Goal: Contribute content: Add original content to the website for others to see

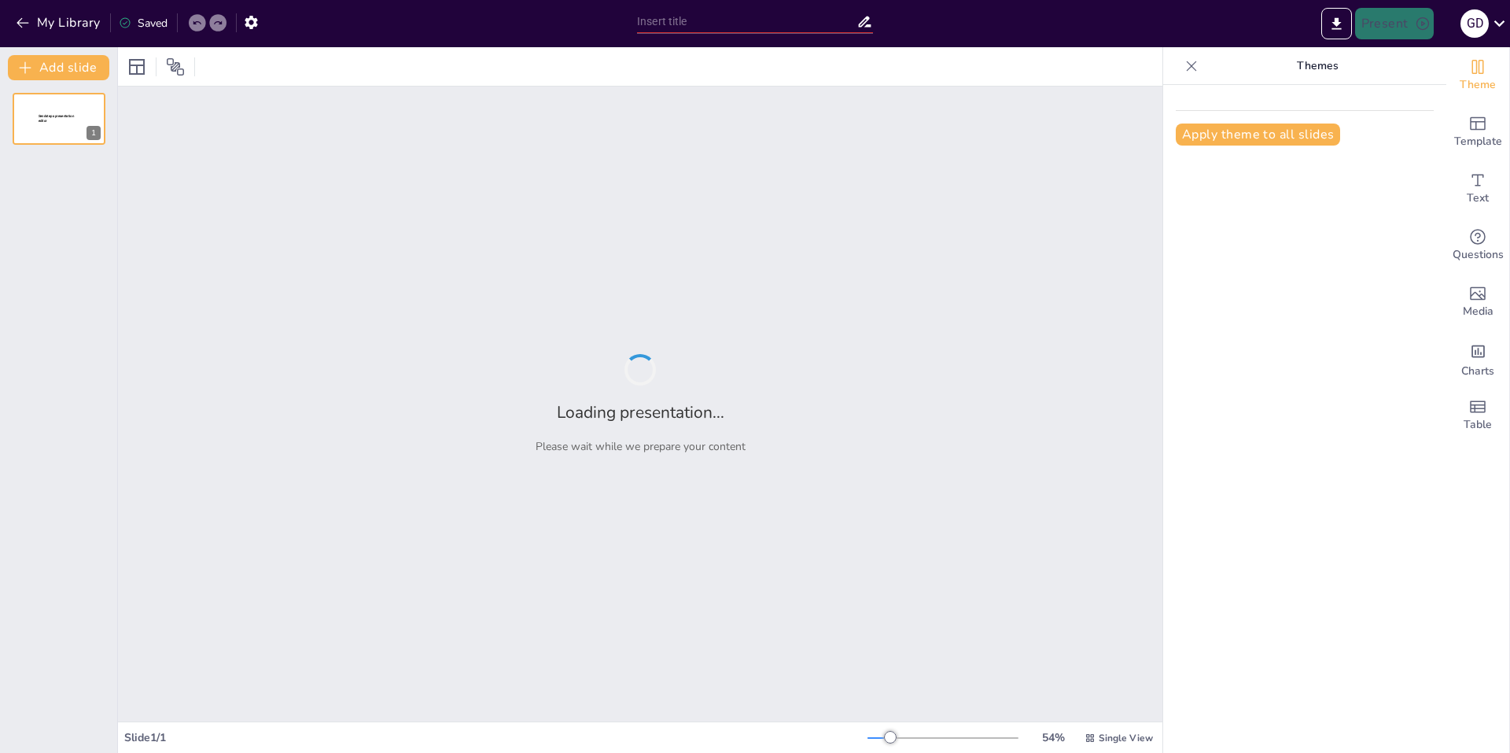
type input "New Sendsteps"
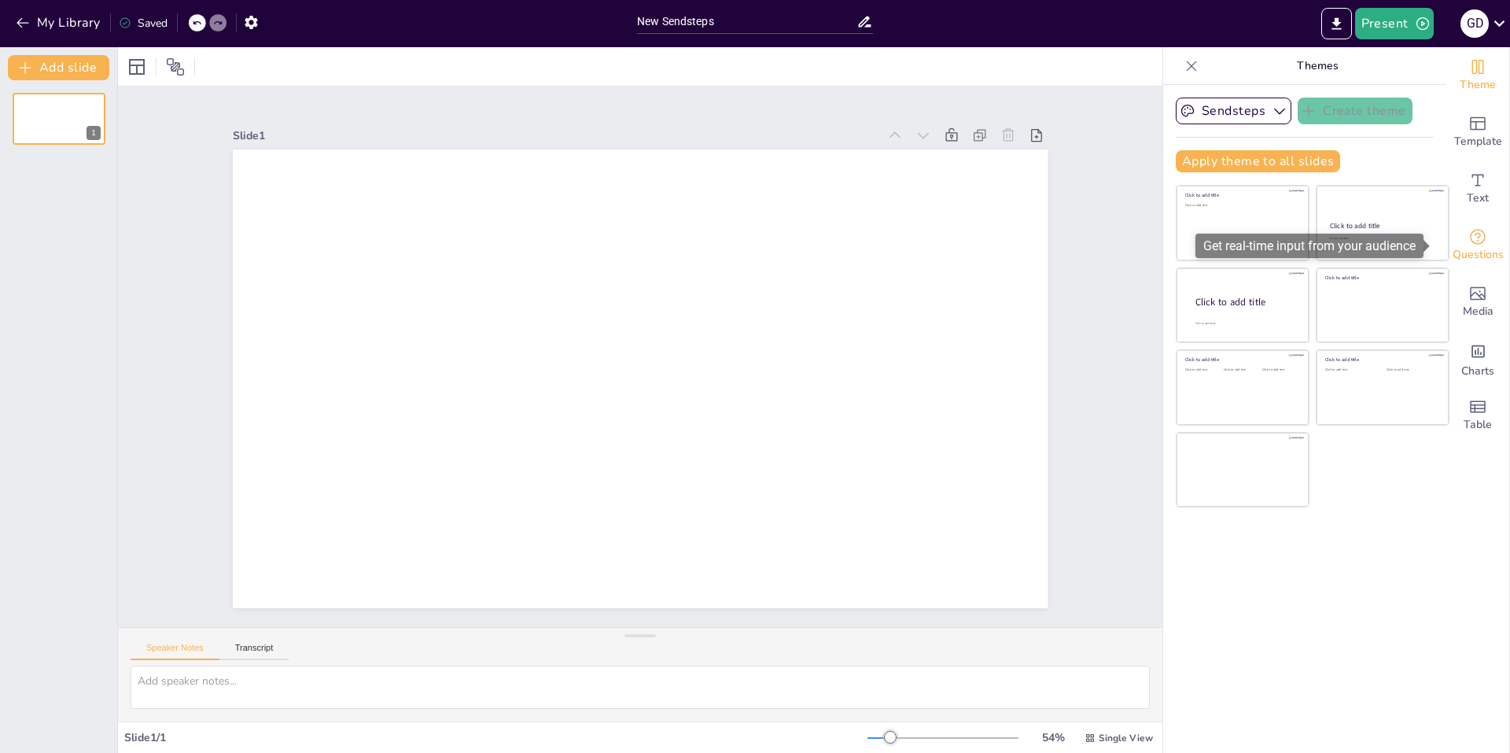
click at [1468, 237] on icon "Get real-time input from your audience" at bounding box center [1477, 236] width 19 height 19
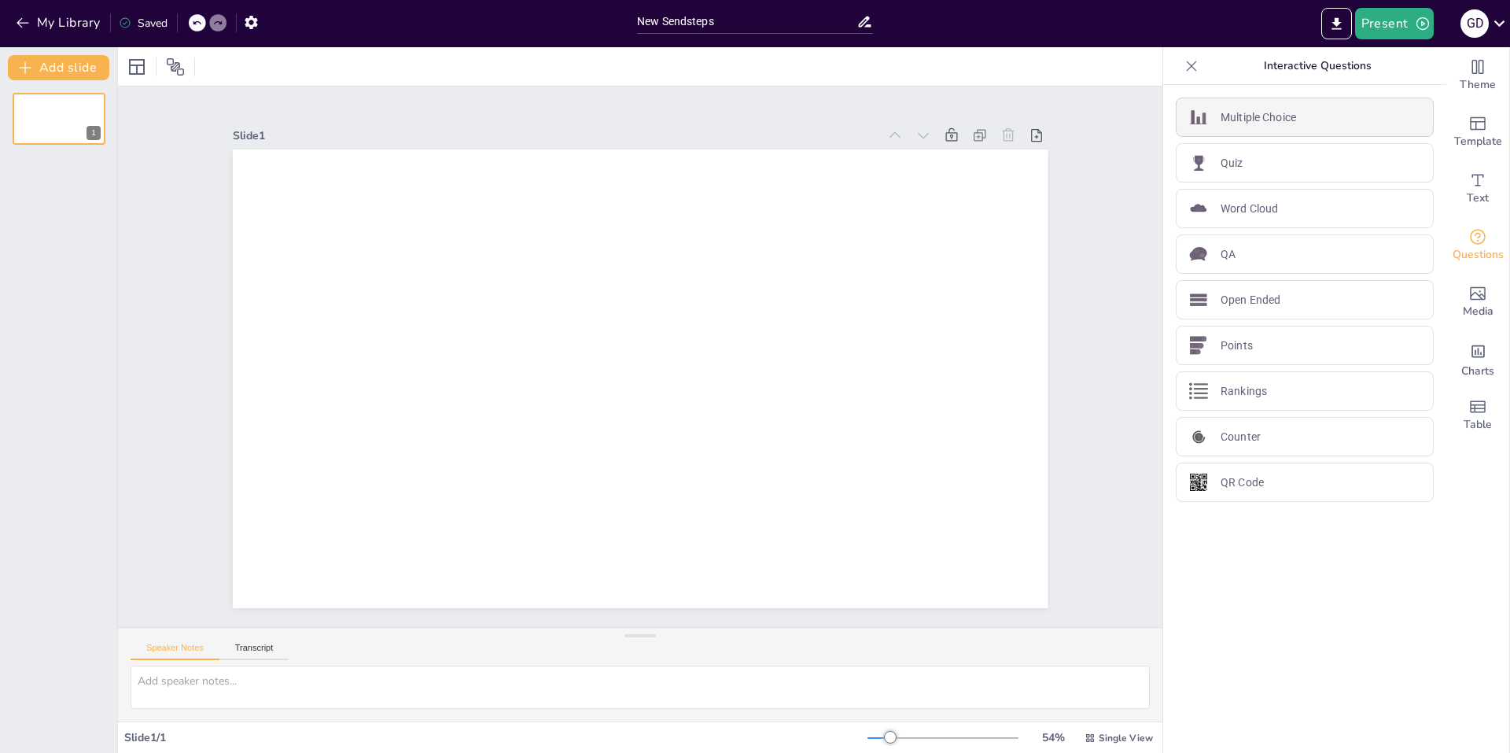
click at [1220, 117] on p "Multiple Choice" at bounding box center [1257, 117] width 75 height 17
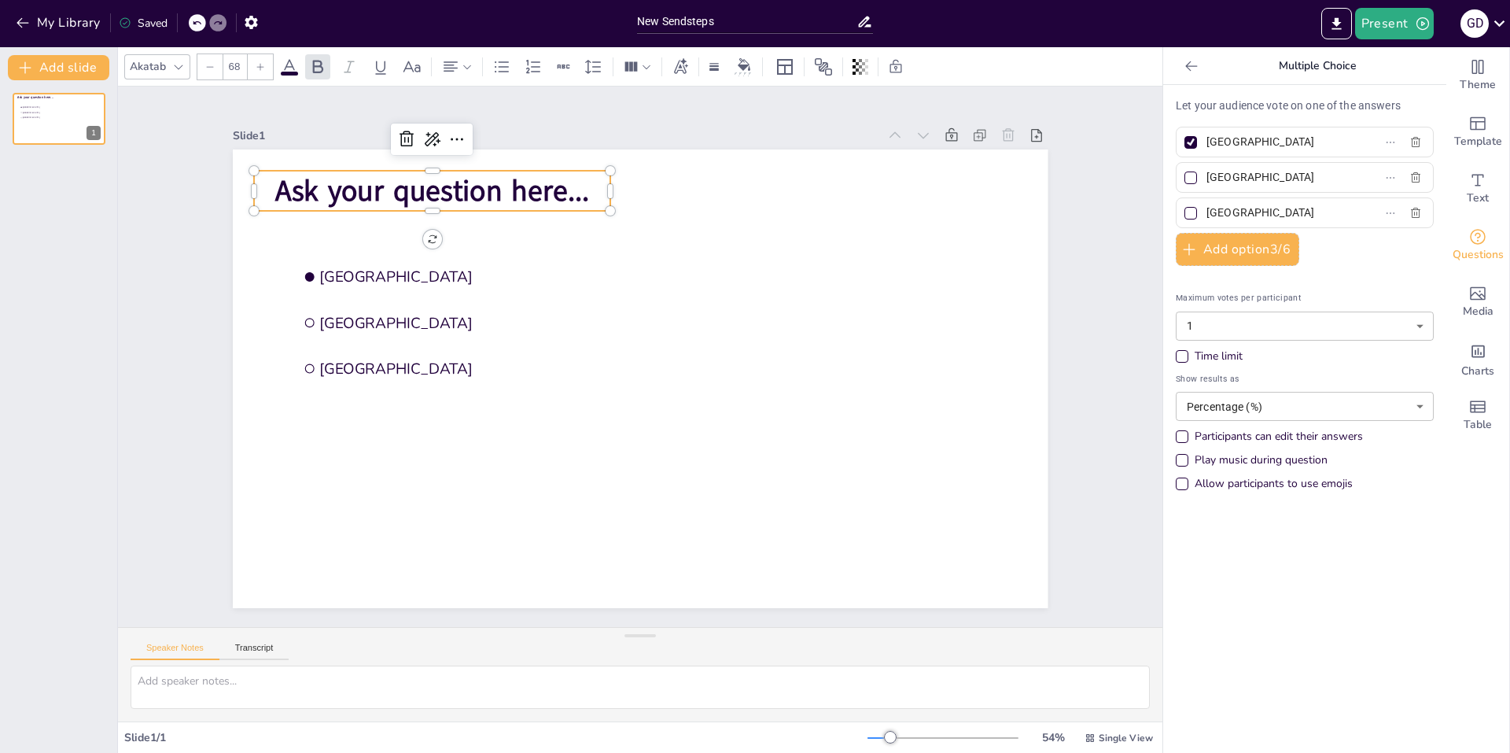
click at [401, 179] on span "Ask your question here..." at bounding box center [432, 190] width 314 height 39
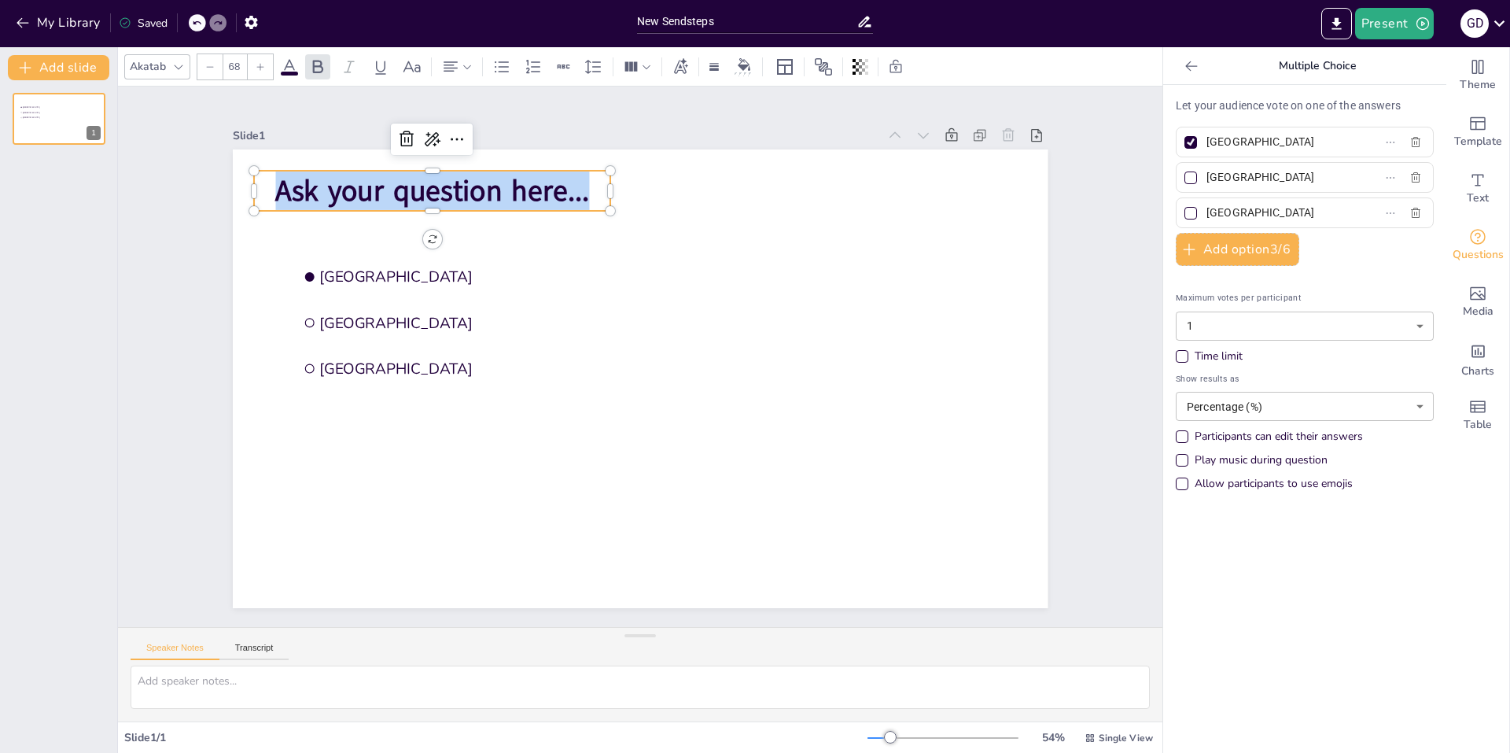
click at [401, 179] on span "Ask your question here..." at bounding box center [432, 190] width 314 height 39
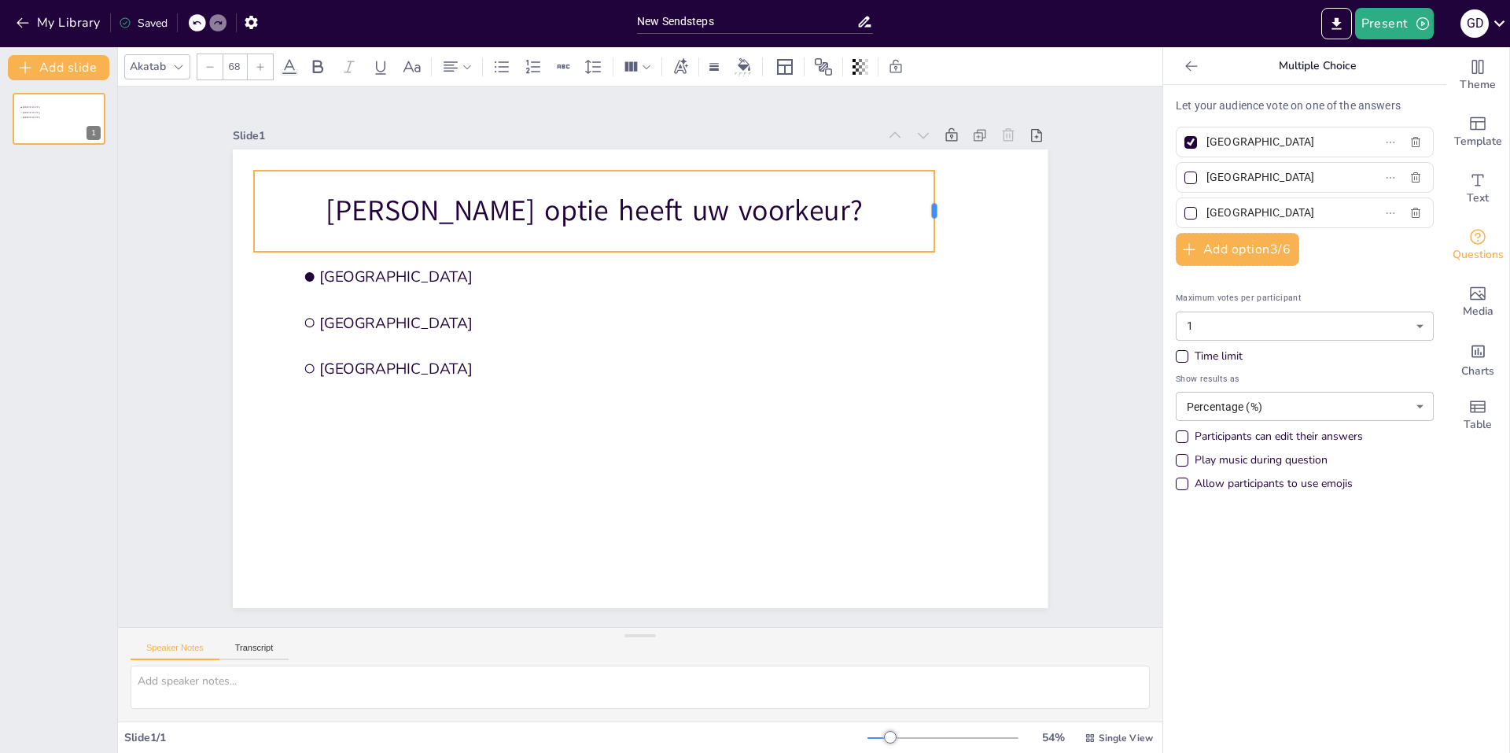
drag, startPoint x: 603, startPoint y: 202, endPoint x: 927, endPoint y: 211, distance: 324.1
click at [944, 211] on div at bounding box center [954, 243] width 21 height 82
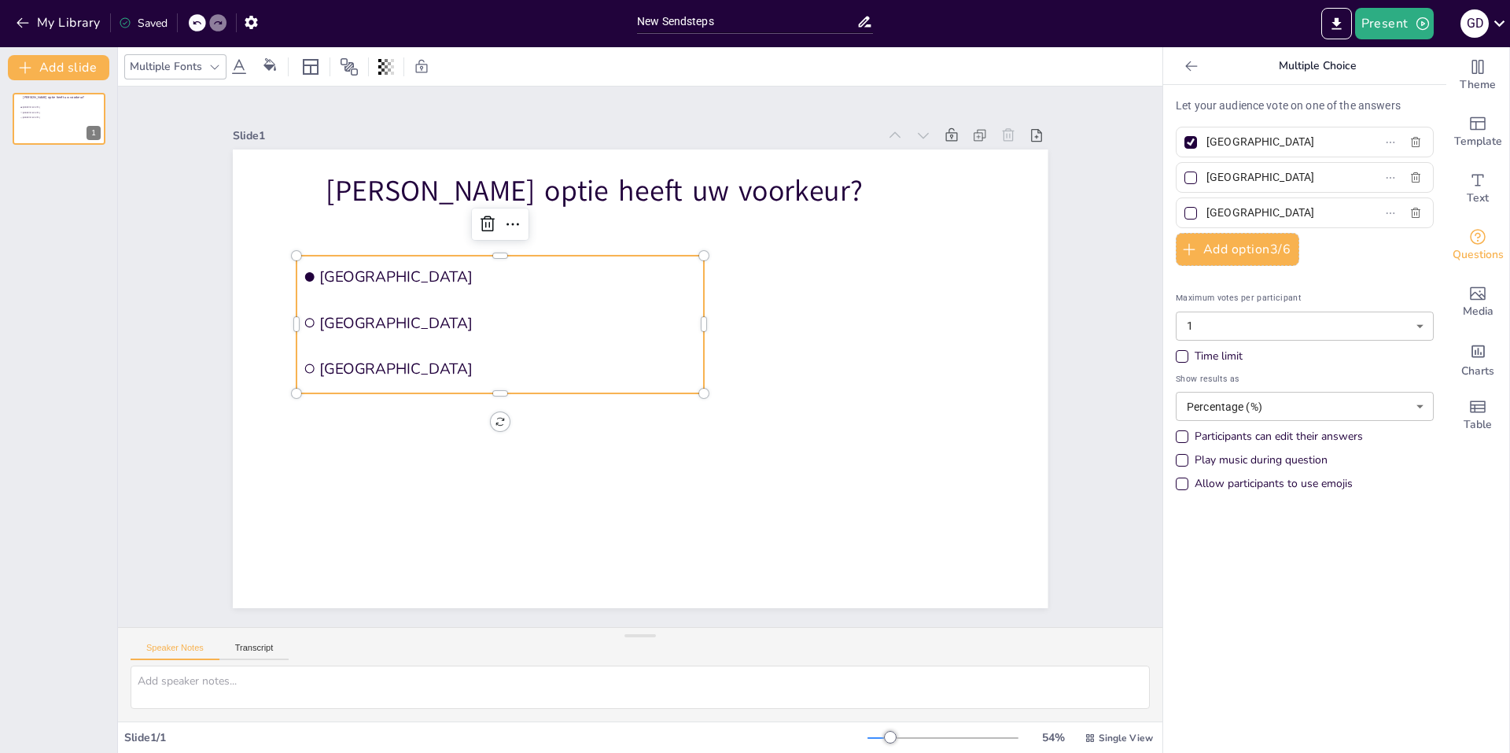
click at [356, 267] on span "[GEOGRAPHIC_DATA]" at bounding box center [516, 263] width 377 height 59
click at [356, 267] on span "[GEOGRAPHIC_DATA]" at bounding box center [507, 277] width 377 height 20
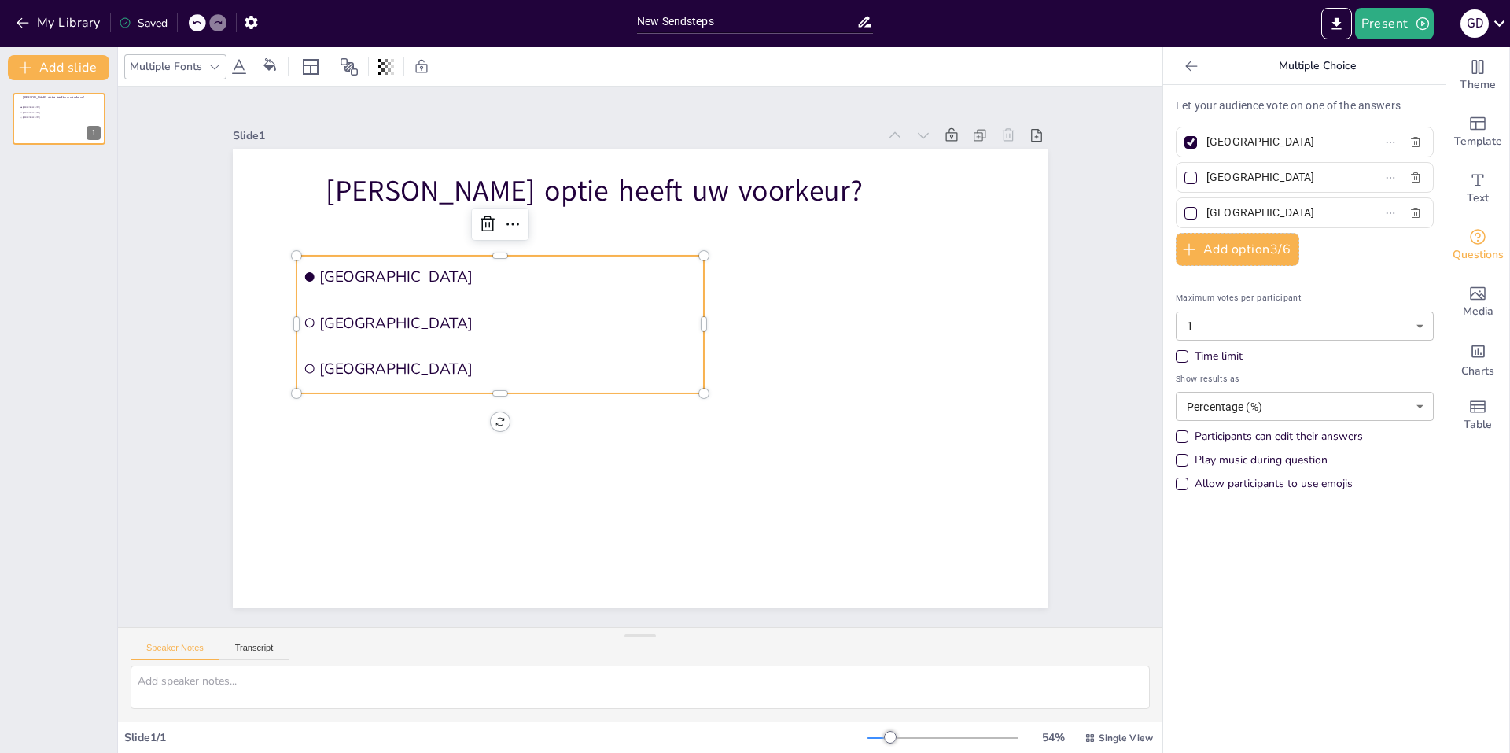
click at [1279, 146] on input "[GEOGRAPHIC_DATA]" at bounding box center [1279, 142] width 146 height 23
drag, startPoint x: 1279, startPoint y: 146, endPoint x: 1213, endPoint y: 139, distance: 66.4
click at [1211, 138] on input "[GEOGRAPHIC_DATA]" at bounding box center [1279, 142] width 146 height 23
paste input "Optie 1 – Snel starten met uitvoering en herplant. De keuze voor bestrating maa…"
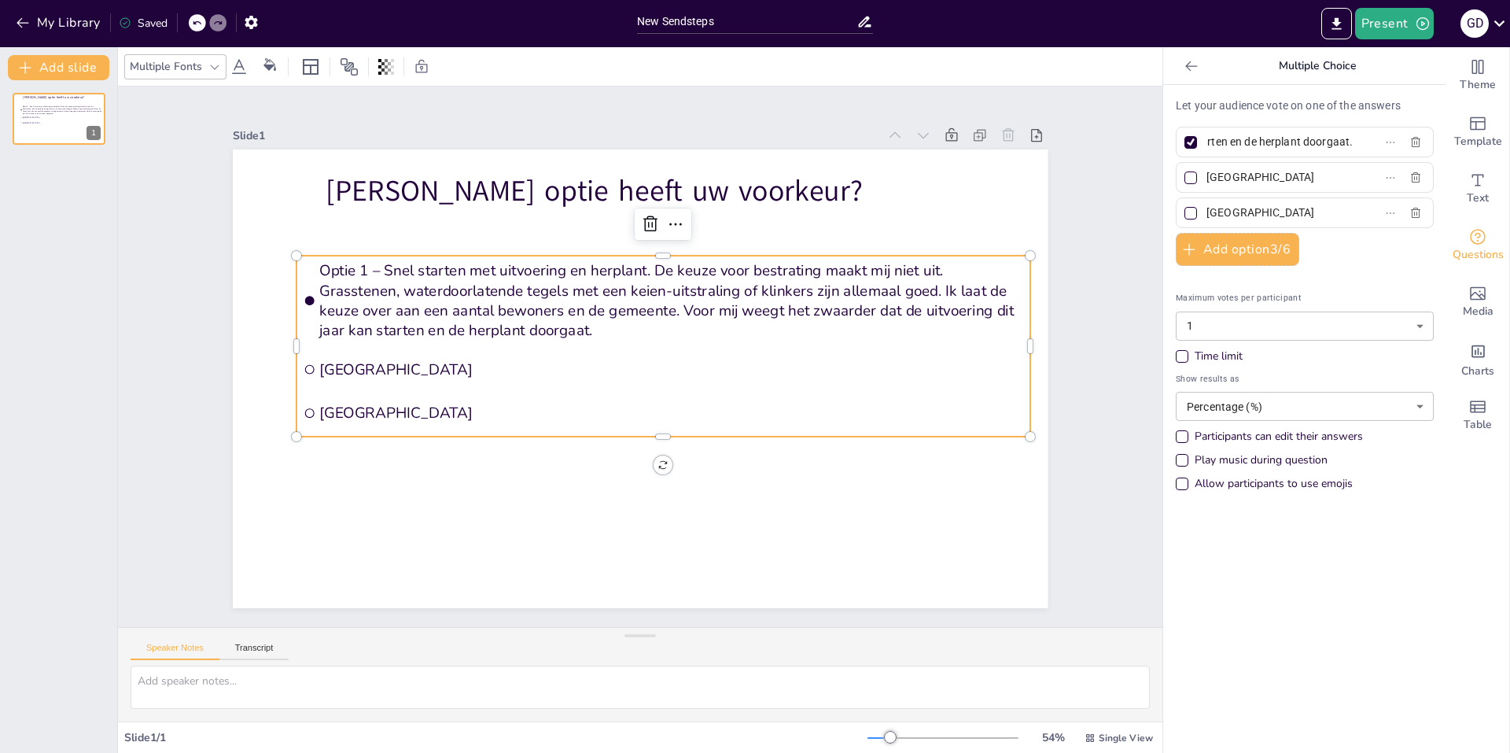
type input "Optie 1 – Snel starten met uitvoering en herplant. De keuze voor bestrating maa…"
click at [1256, 183] on input "[GEOGRAPHIC_DATA]" at bounding box center [1279, 177] width 146 height 23
drag, startPoint x: 1258, startPoint y: 171, endPoint x: 1155, endPoint y: 178, distance: 103.2
click at [1163, 178] on div "Let your audience vote on one of the answers Optie 1 – Snel starten met uitvoer…" at bounding box center [1304, 419] width 283 height 668
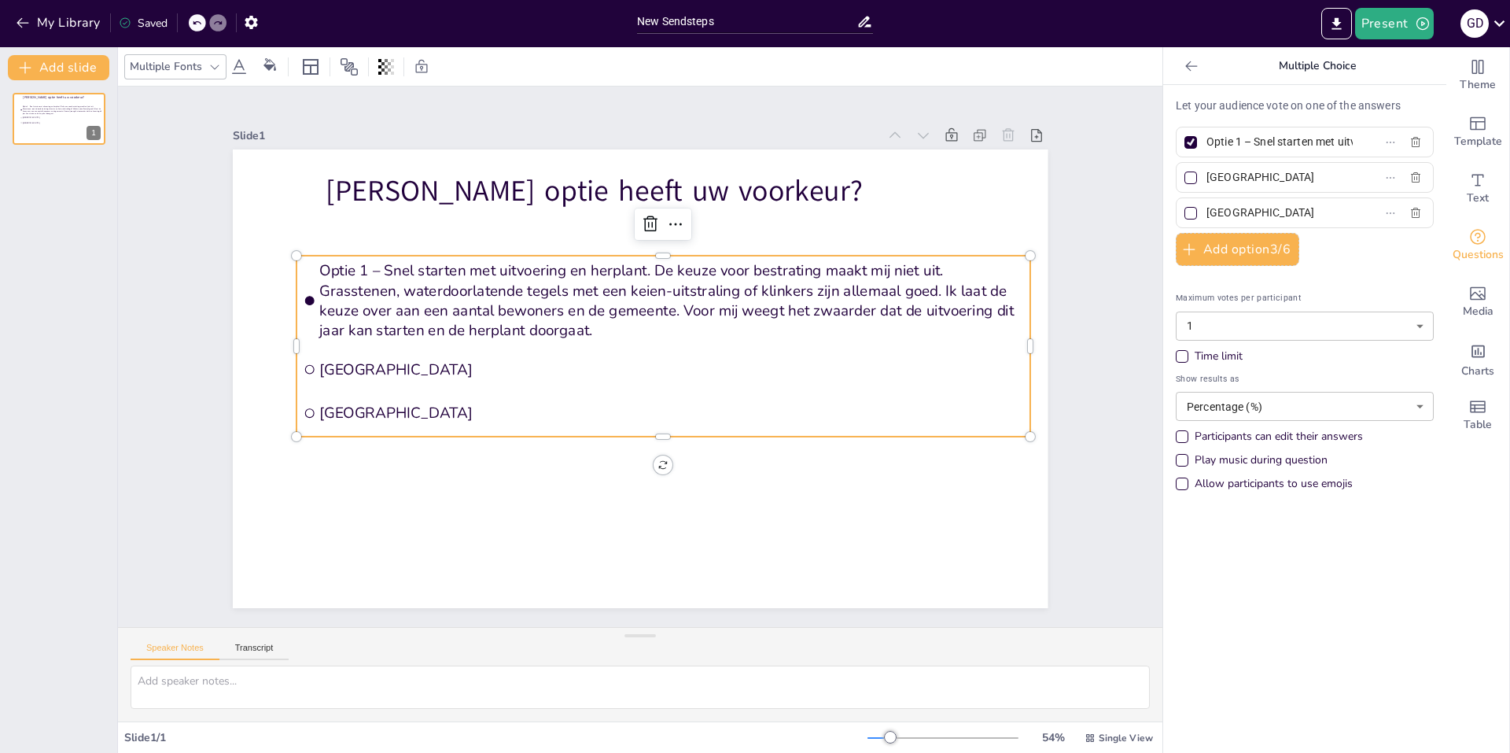
paste input "Optie 2 – Inspraak en uitstraling belangrijk, met uitstel als gevolg. Ik vind z…"
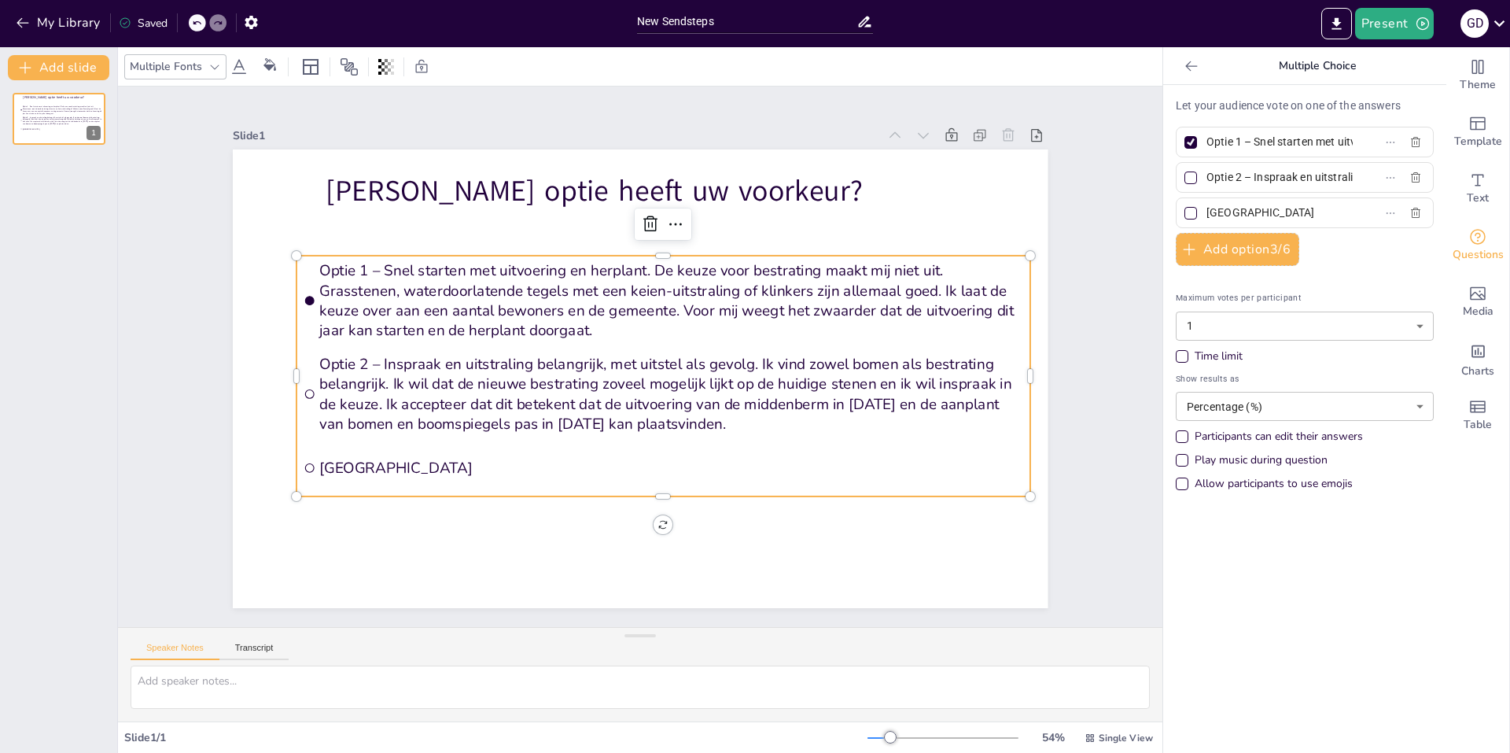
scroll to position [0, 1682]
type input "Optie 2 – Inspraak en uitstraling belangrijk, met uitstel als gevolg. Ik vind z…"
click at [1224, 218] on input "[GEOGRAPHIC_DATA]" at bounding box center [1279, 212] width 146 height 23
click at [1257, 216] on input "[GEOGRAPHIC_DATA]" at bounding box center [1279, 212] width 146 height 23
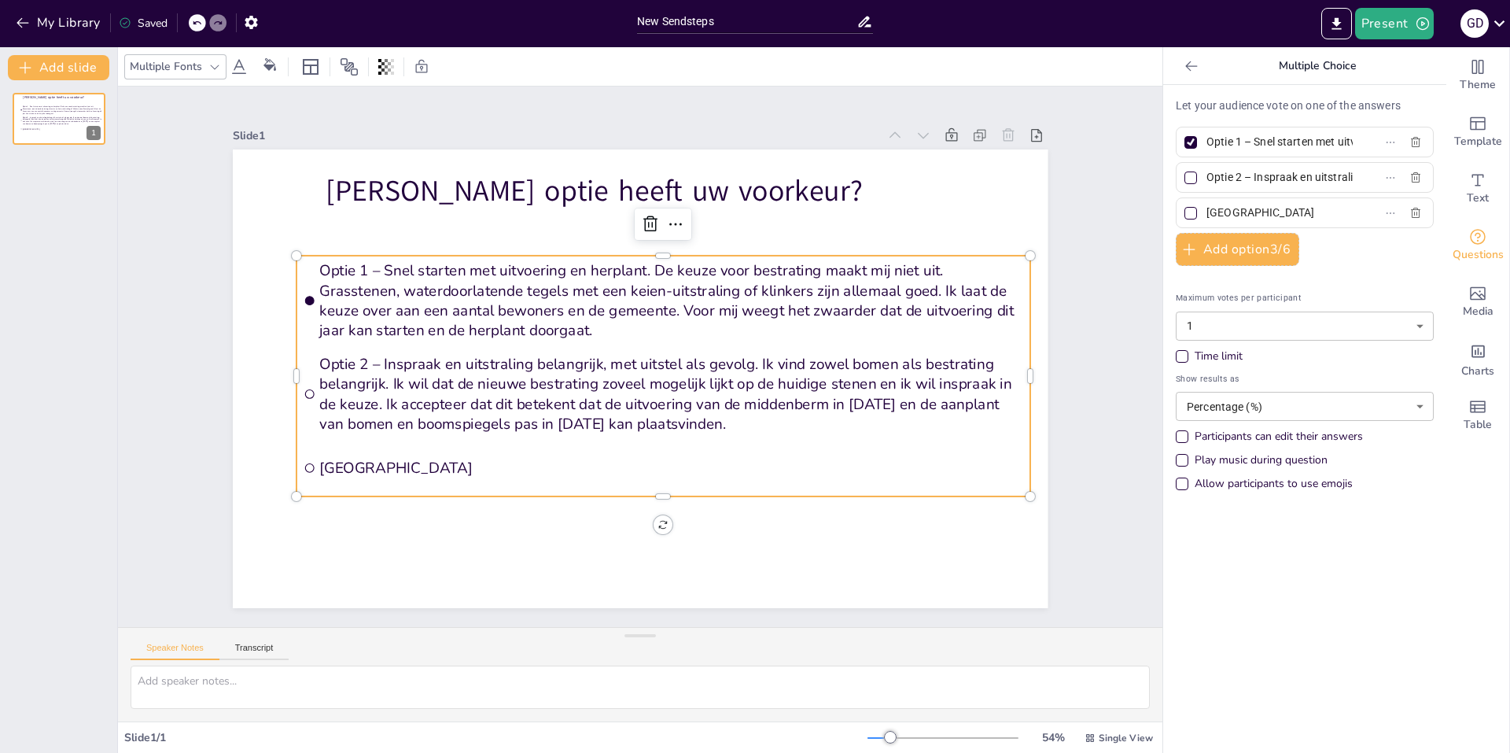
drag, startPoint x: 1268, startPoint y: 212, endPoint x: 1168, endPoint y: 204, distance: 100.2
click at [1176, 204] on div "[GEOGRAPHIC_DATA]" at bounding box center [1305, 212] width 258 height 31
paste input "Optie 3 – Behoud van de oorspronkelijke uitstraling, ook bij lange vertraging. …"
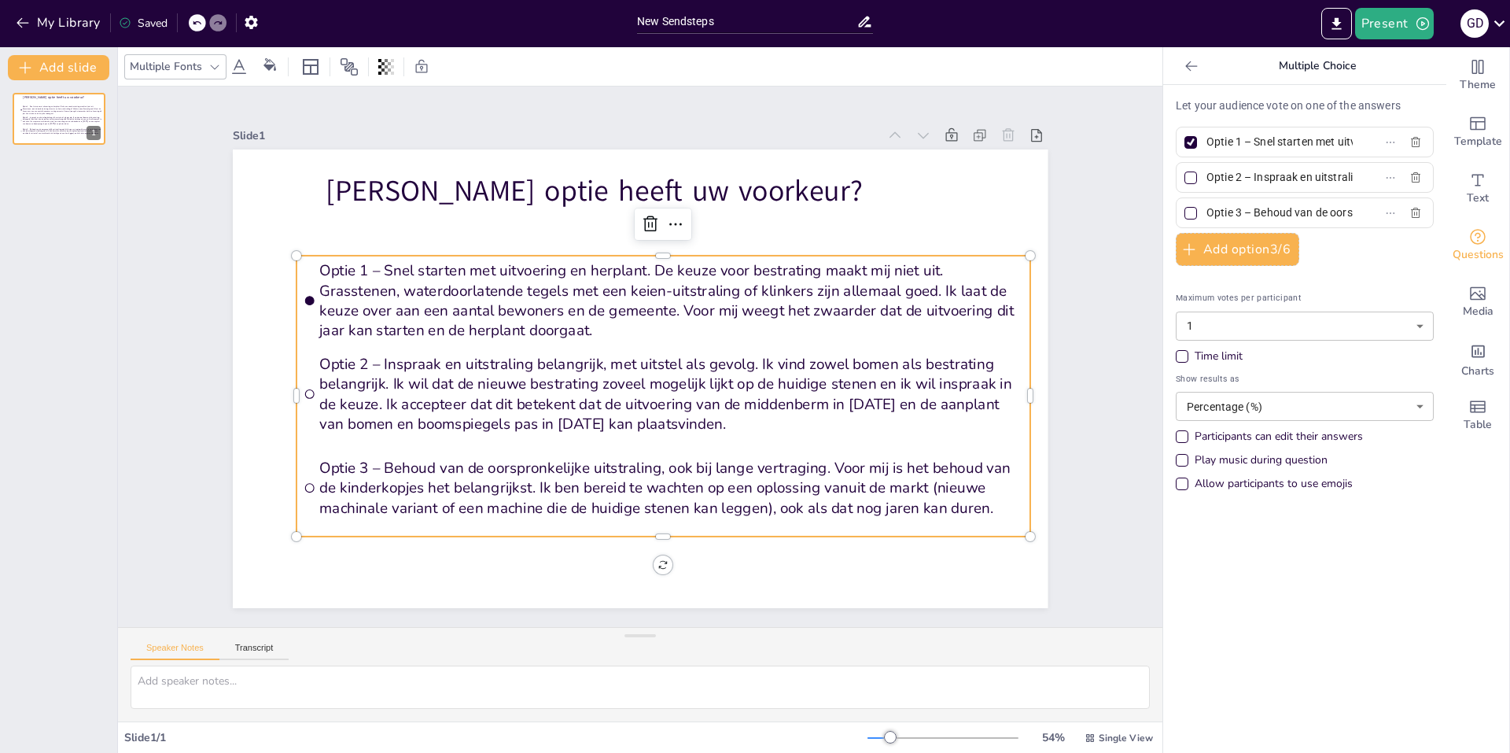
scroll to position [0, 1388]
type input "Optie 3 – Behoud van de oorspronkelijke uitstraling, ook bij lange vertraging. …"
click at [1310, 588] on div "Let your audience vote on one of the answers Optie 1 – Snel starten met uitvoer…" at bounding box center [1304, 419] width 283 height 668
click at [1328, 584] on div "Let your audience vote on one of the answers Optie 1 – Snel starten met uitvoer…" at bounding box center [1304, 419] width 283 height 668
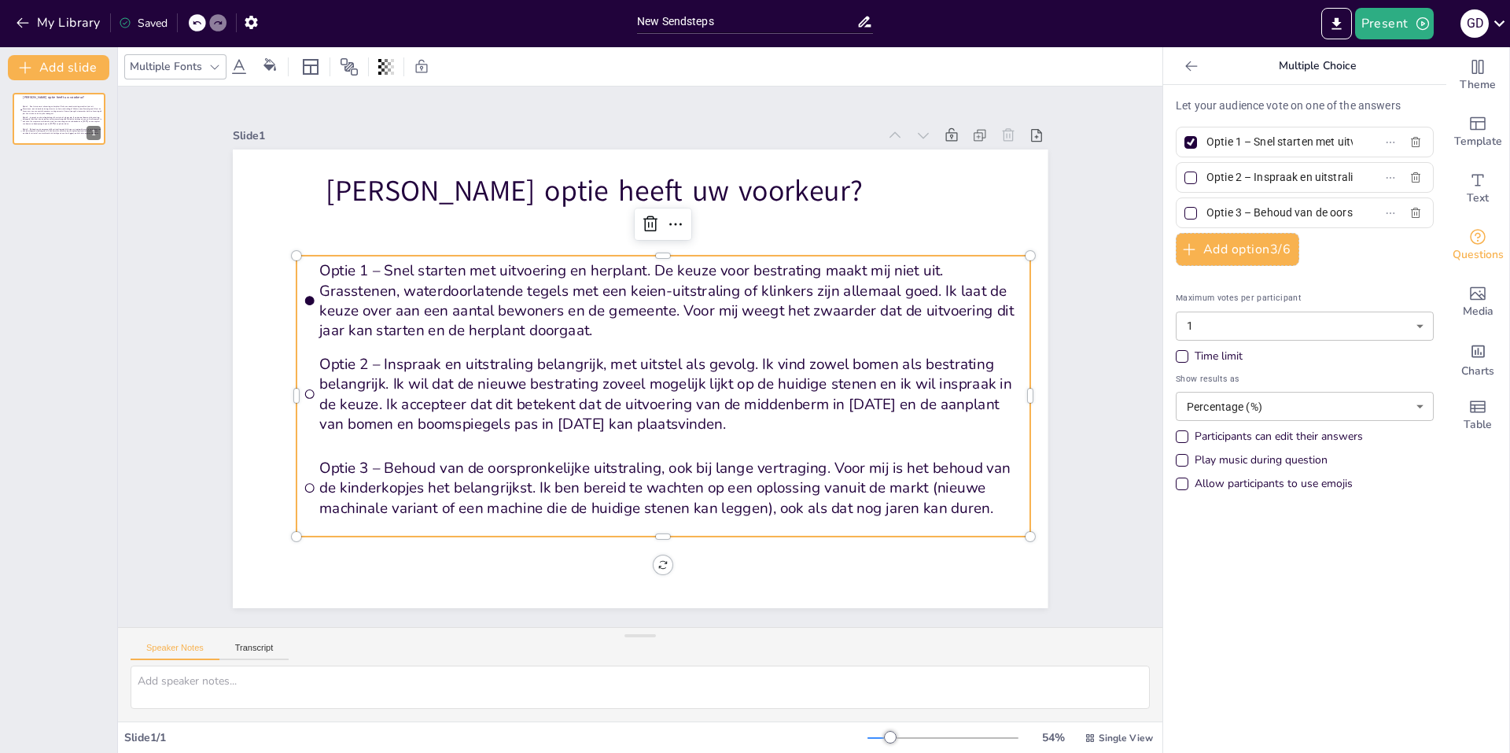
click at [1296, 140] on input "Optie 1 – Snel starten met uitvoering en herplant. De keuze voor bestrating maa…" at bounding box center [1279, 142] width 146 height 23
drag, startPoint x: 483, startPoint y: 280, endPoint x: 534, endPoint y: 283, distance: 51.2
click at [484, 280] on span "Optie 1 – Snel starten met uitvoering en herplant. De keuze voor bestrating maa…" at bounding box center [671, 300] width 704 height 79
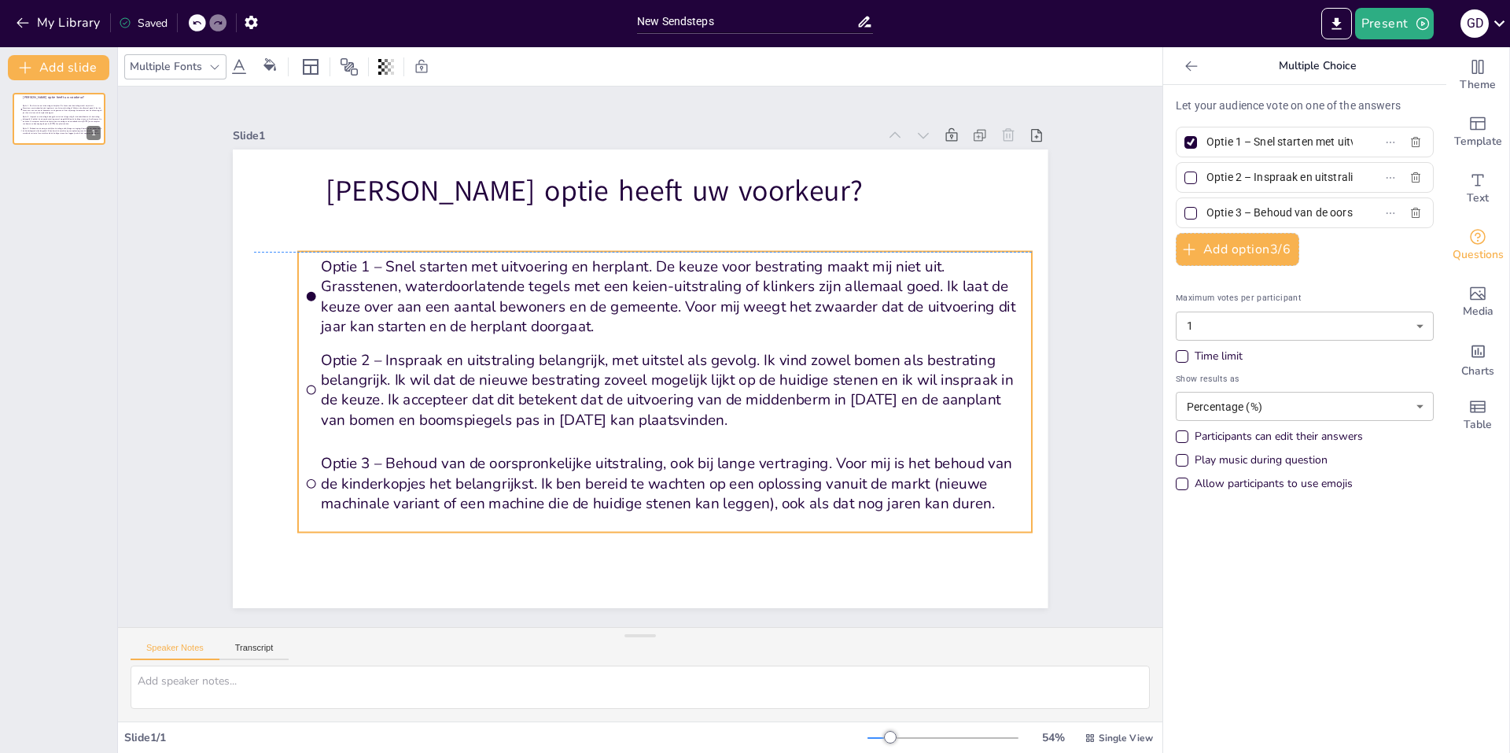
click at [642, 256] on span "Optie 1 – Snel starten met uitvoering en herplant. De keuze voor bestrating maa…" at bounding box center [673, 295] width 704 height 79
click at [644, 256] on span "Optie 1 – Snel starten met uitvoering en herplant. De keuze voor bestrating maa…" at bounding box center [673, 295] width 704 height 79
click at [652, 267] on span "Optie 1 – Snel starten met uitvoering en herplant. De keuze voor bestrating maa…" at bounding box center [673, 295] width 704 height 79
click at [652, 267] on span "Optie 1 – Snel starten met uitvoering en herplant. De keuze voor bestrating maa…" at bounding box center [679, 299] width 709 height 153
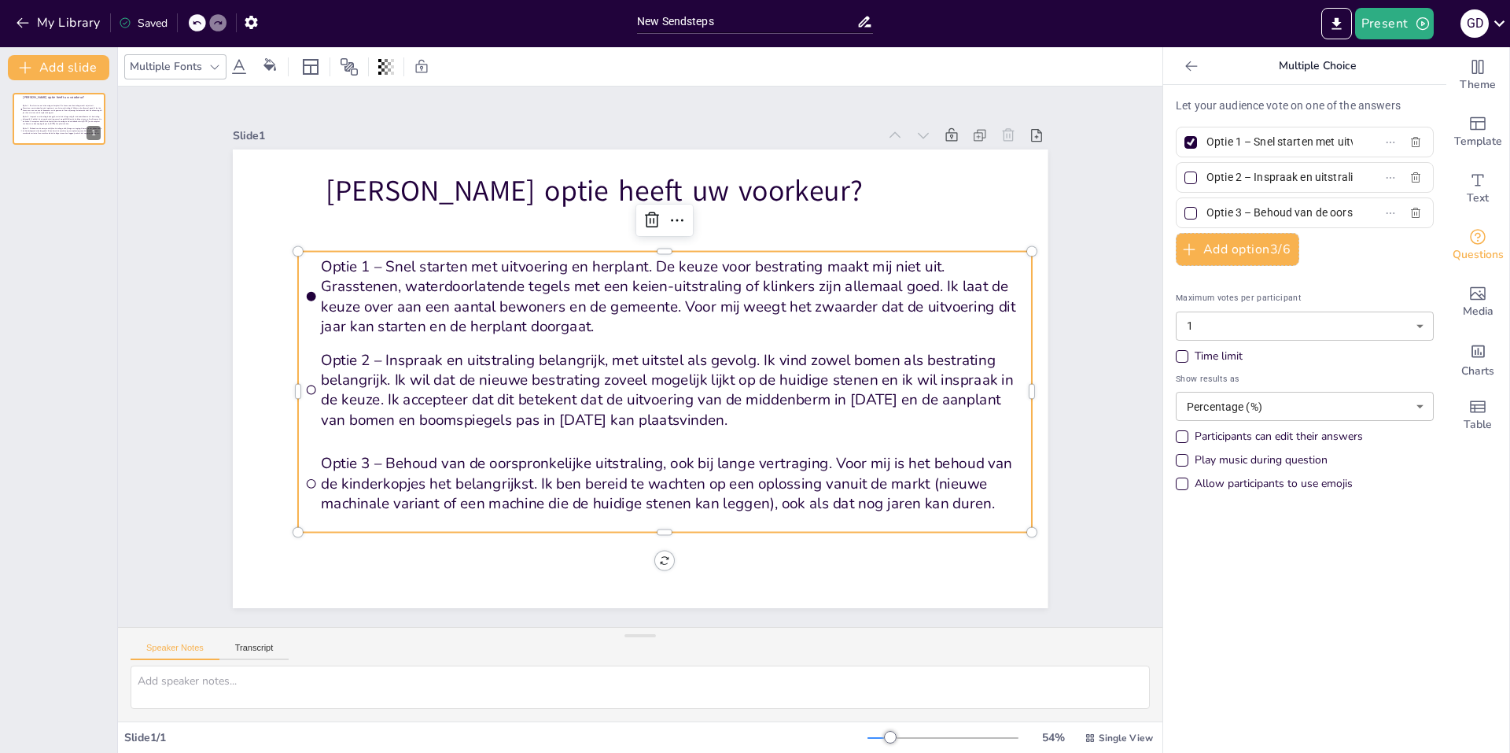
click at [1342, 145] on label "Optie 1 – Snel starten met uitvoering en herplant. De keuze voor bestrating maa…" at bounding box center [1279, 142] width 197 height 23
click at [1342, 145] on input "Optie 1 – Snel starten met uitvoering en herplant. De keuze voor bestrating maa…" at bounding box center [1279, 142] width 146 height 23
click at [1342, 145] on label "Optie 1 – Snel starten met uitvoering en herplant. De keuze voor bestrating maa…" at bounding box center [1279, 142] width 197 height 23
click at [1342, 145] on input "Optie 1 – Snel starten met uitvoering en herplant. De keuze voor bestrating maa…" at bounding box center [1279, 142] width 146 height 23
click at [1468, 184] on icon "Add text boxes" at bounding box center [1477, 180] width 19 height 19
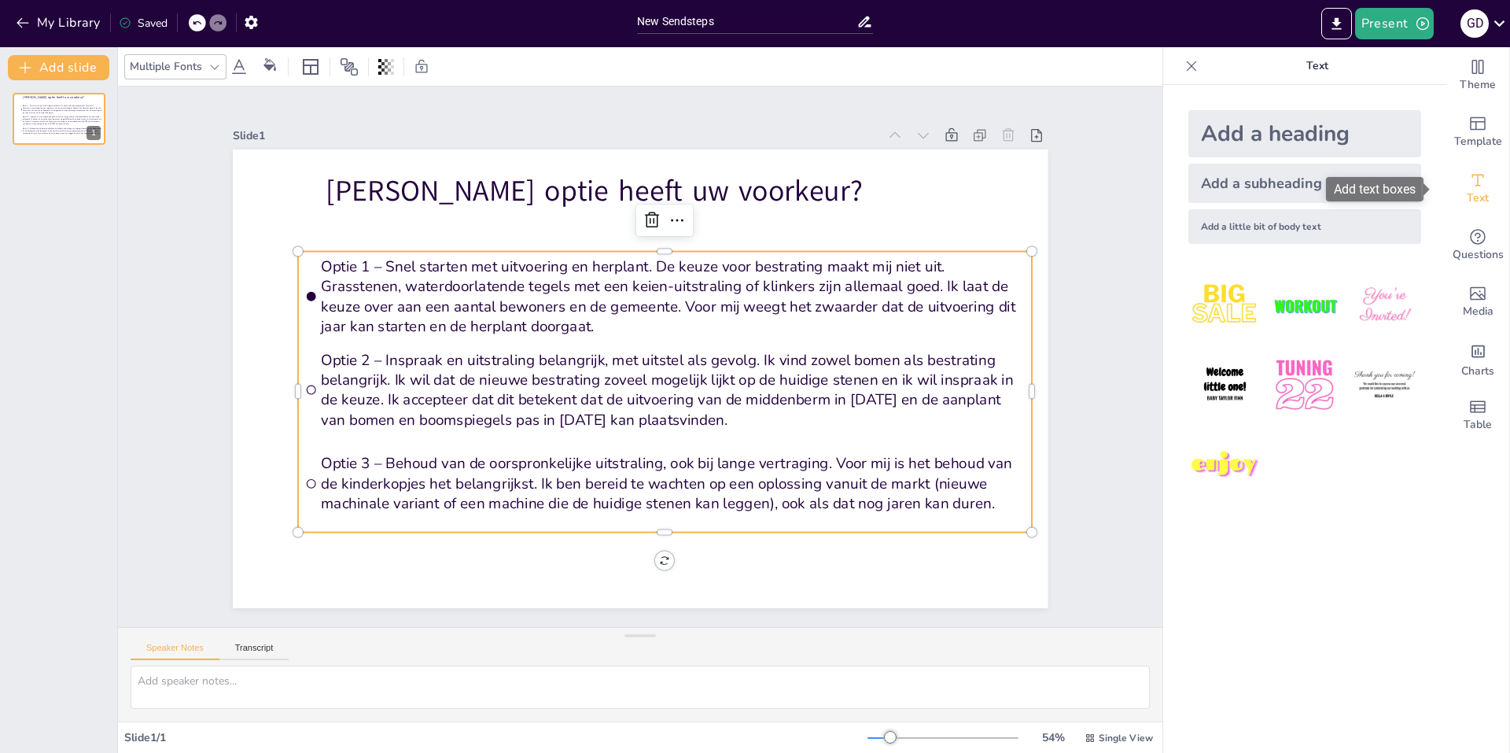
click at [1468, 184] on icon "Add text boxes" at bounding box center [1477, 180] width 19 height 19
click at [1185, 67] on icon at bounding box center [1192, 66] width 16 height 16
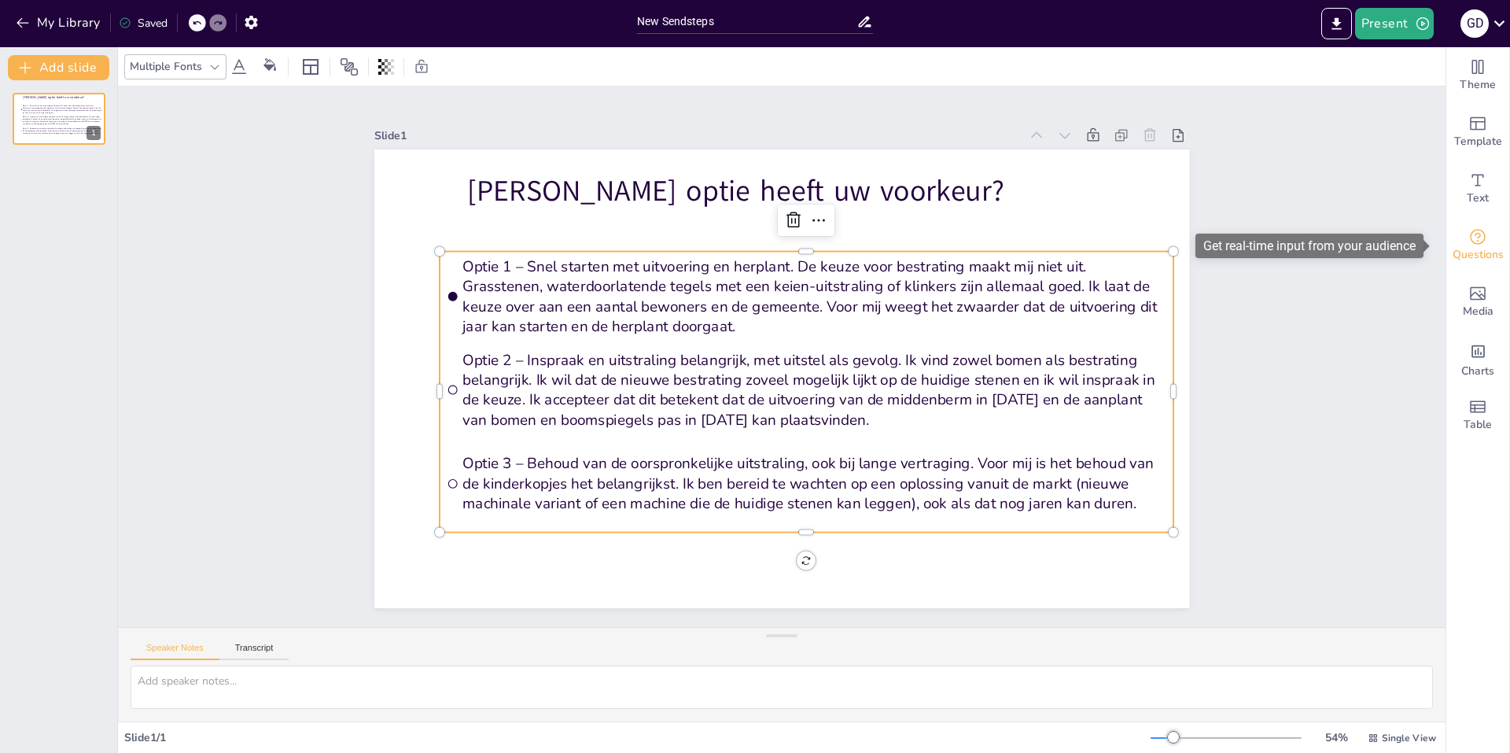
click at [1471, 257] on span "Questions" at bounding box center [1477, 254] width 51 height 17
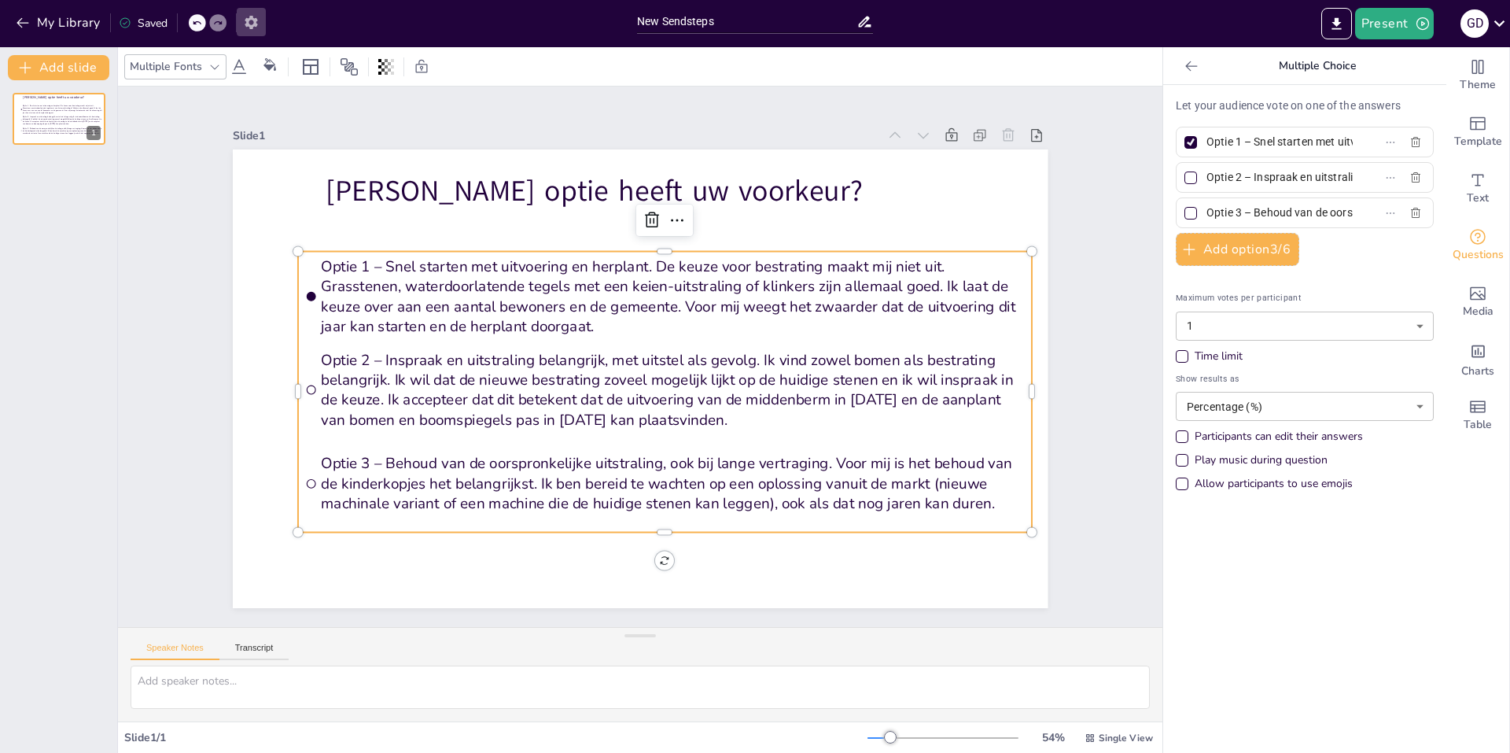
click at [260, 20] on icon "button" at bounding box center [251, 22] width 17 height 17
